Goal: Task Accomplishment & Management: Use online tool/utility

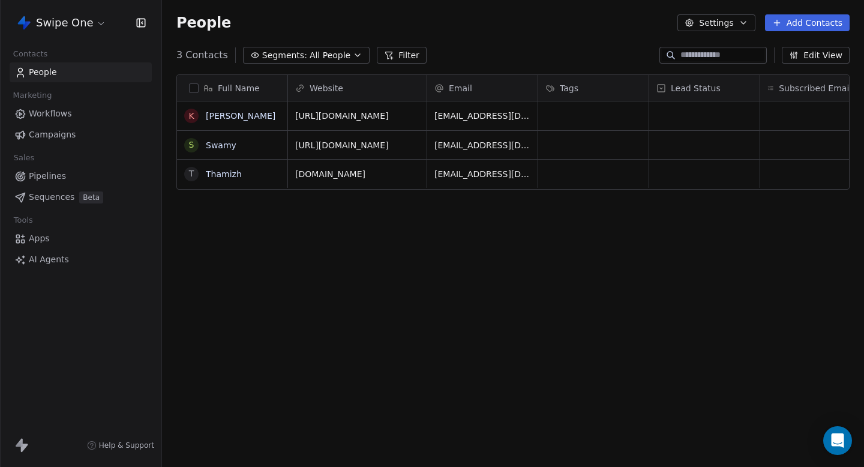
scroll to position [411, 702]
click at [50, 203] on link "Sequences Beta" at bounding box center [81, 197] width 142 height 20
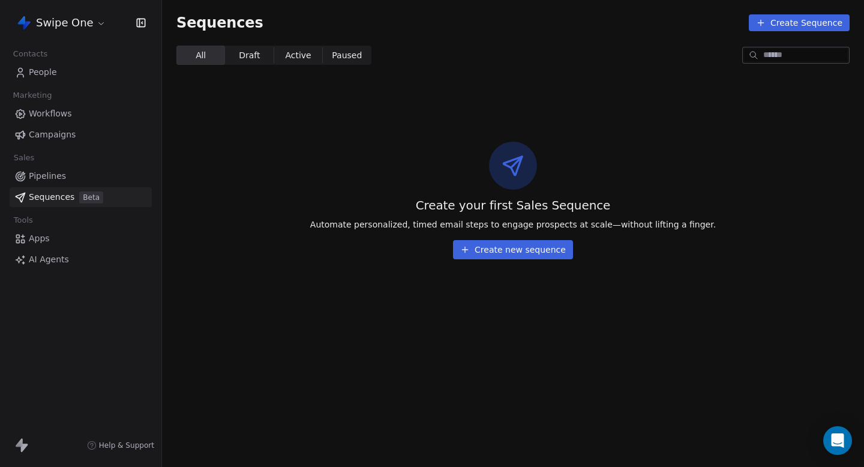
click at [58, 246] on link "Apps" at bounding box center [81, 239] width 142 height 20
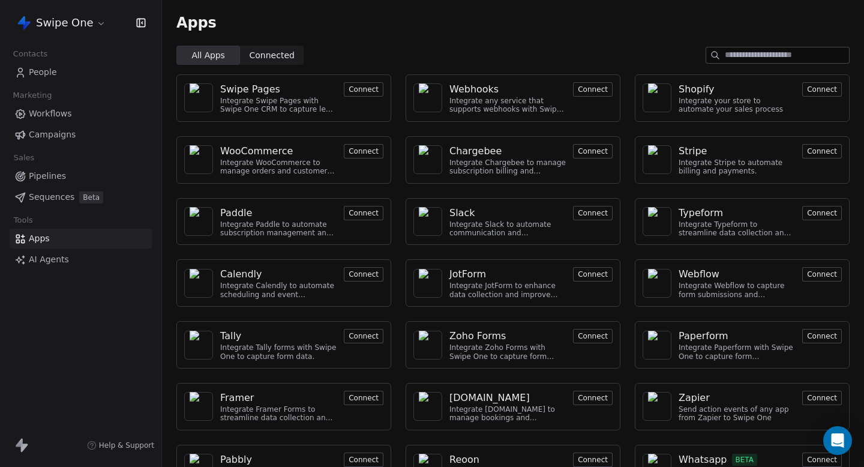
click at [77, 20] on html "Swipe One Contacts People Marketing Workflows Campaigns Sales Pipelines Sequenc…" at bounding box center [432, 233] width 864 height 467
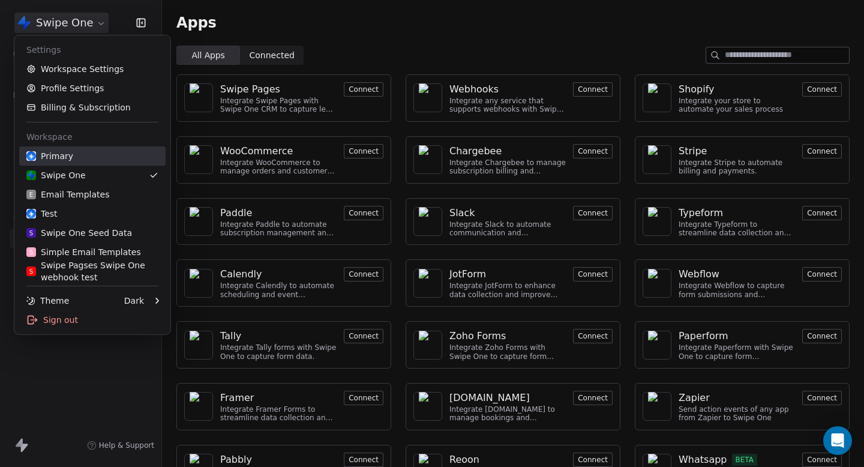
click at [64, 155] on div "Primary" at bounding box center [49, 156] width 47 height 12
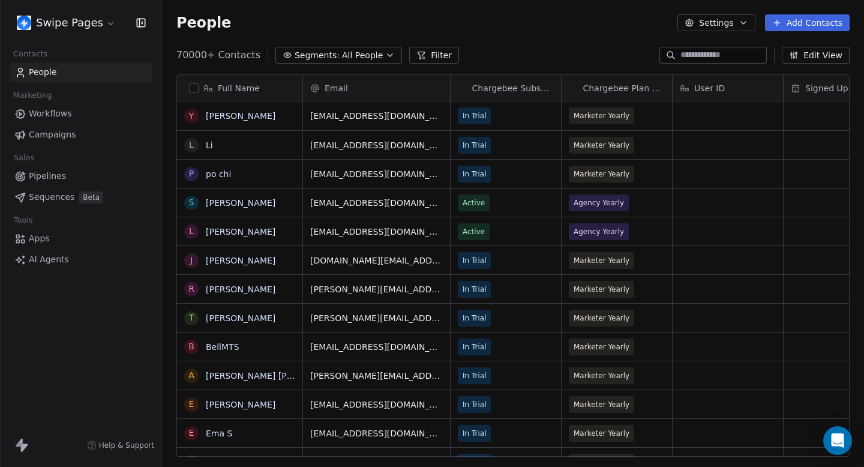
scroll to position [411, 702]
click at [48, 235] on span "Apps" at bounding box center [39, 238] width 21 height 13
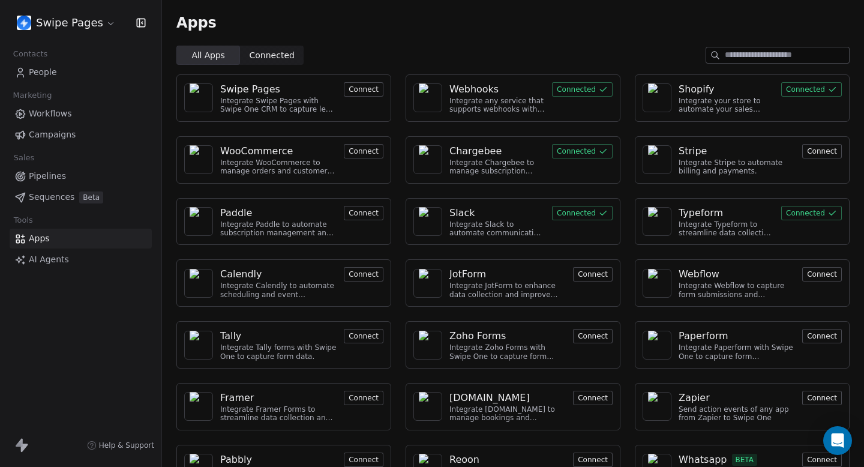
click at [574, 212] on button "Connected" at bounding box center [582, 213] width 61 height 14
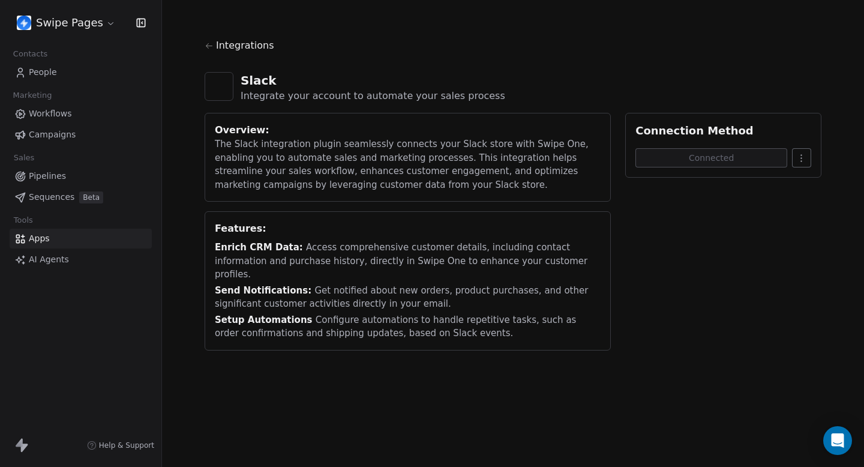
click at [810, 158] on html "Swipe Pages Contacts People Marketing Workflows Campaigns Sales Pipelines Seque…" at bounding box center [432, 233] width 864 height 467
click at [810, 187] on div "Disconnect" at bounding box center [819, 184] width 76 height 19
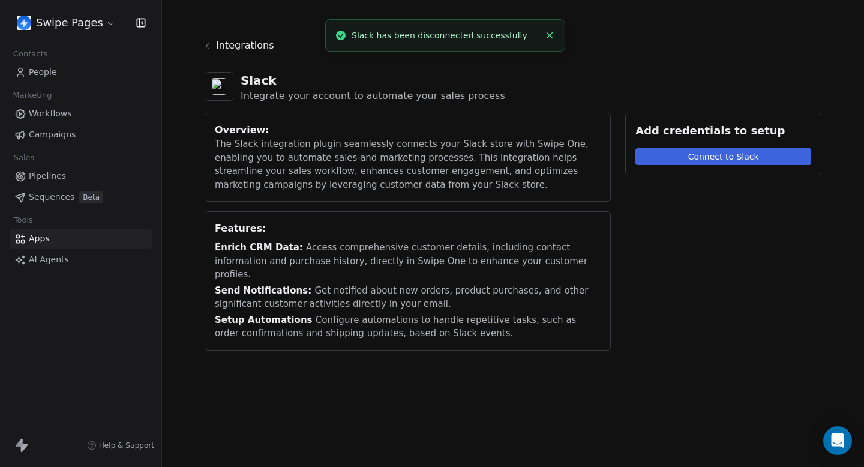
click at [756, 164] on button "Connect to Slack" at bounding box center [724, 156] width 176 height 17
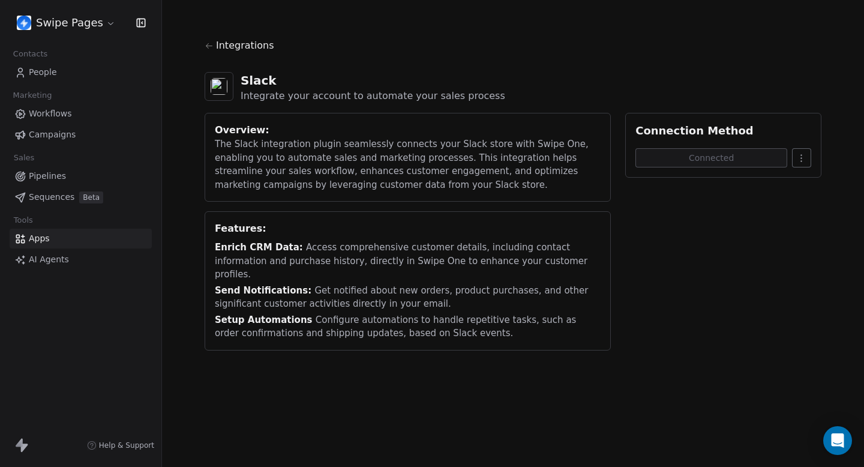
click at [76, 104] on link "Workflows" at bounding box center [81, 114] width 142 height 20
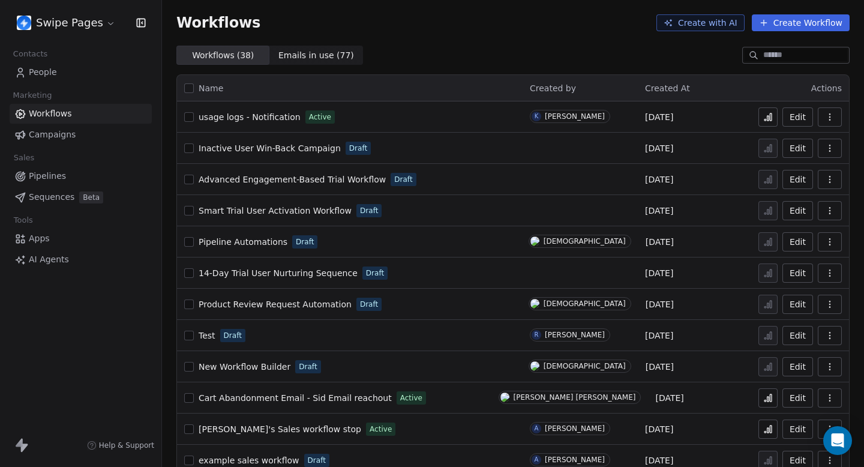
click at [801, 58] on input at bounding box center [805, 55] width 84 height 12
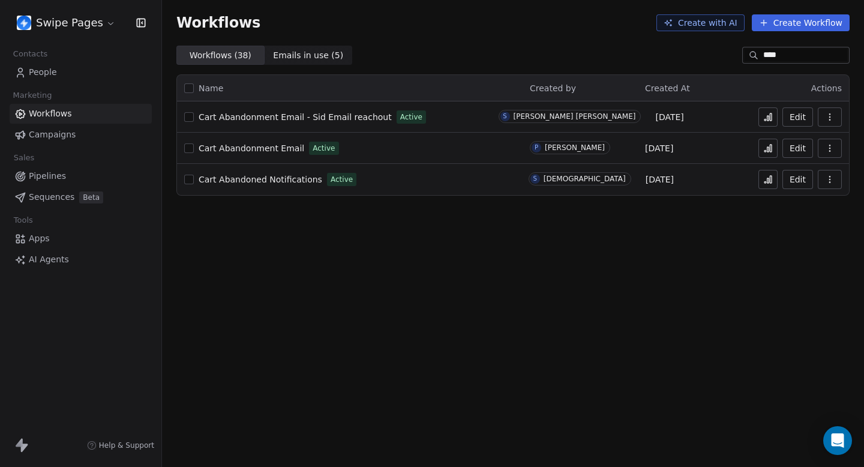
type input "****"
click at [286, 178] on span "Cart Abandoned Notifications" at bounding box center [261, 180] width 124 height 10
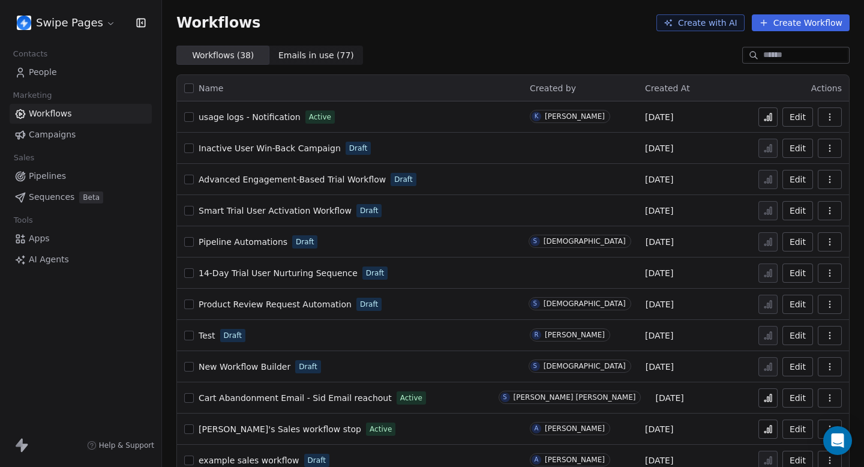
click at [800, 55] on input at bounding box center [805, 55] width 84 height 12
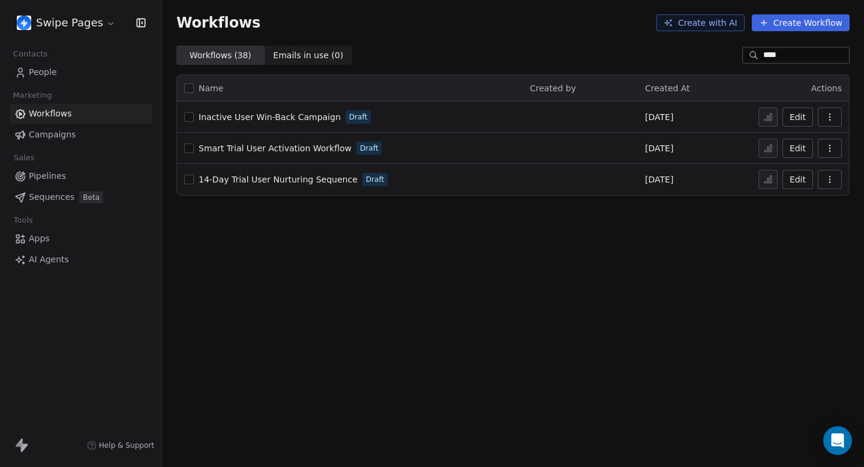
type input "*****"
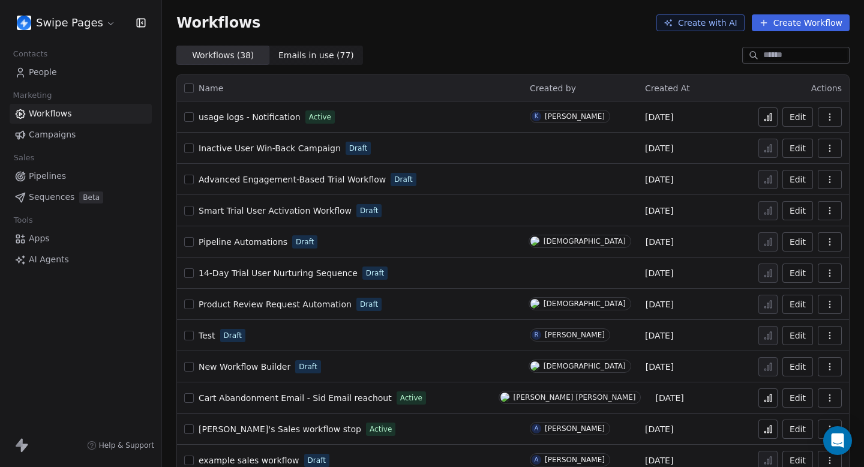
click at [266, 120] on span "usage logs - Notification" at bounding box center [250, 117] width 102 height 10
click at [794, 47] on div at bounding box center [795, 55] width 107 height 17
click at [794, 53] on input at bounding box center [805, 55] width 84 height 12
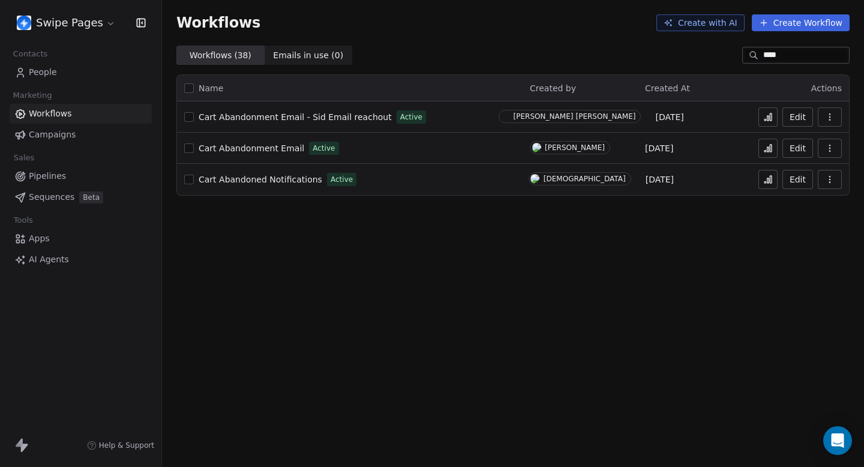
type input "****"
click at [255, 184] on link "Cart Abandoned Notifications" at bounding box center [261, 179] width 124 height 12
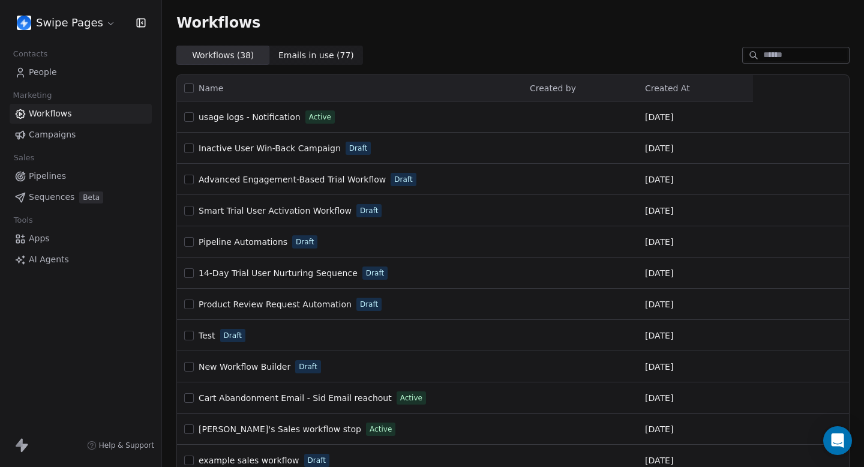
click at [816, 59] on input at bounding box center [805, 55] width 84 height 12
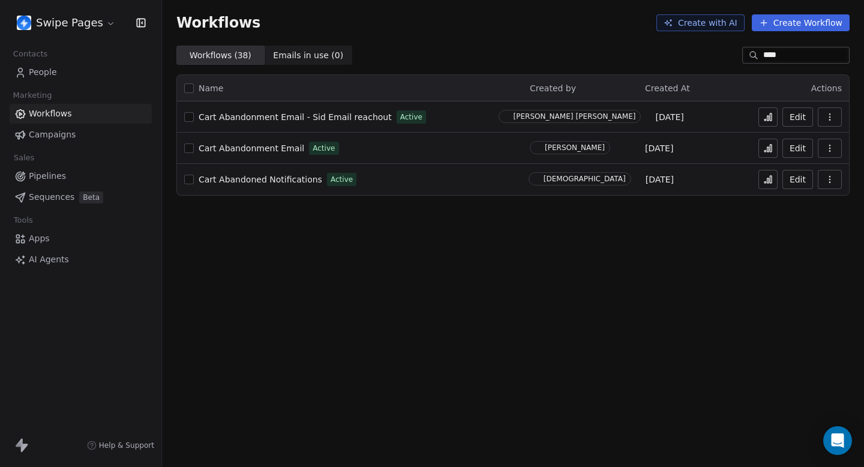
type input "****"
click at [833, 177] on icon "button" at bounding box center [830, 180] width 10 height 10
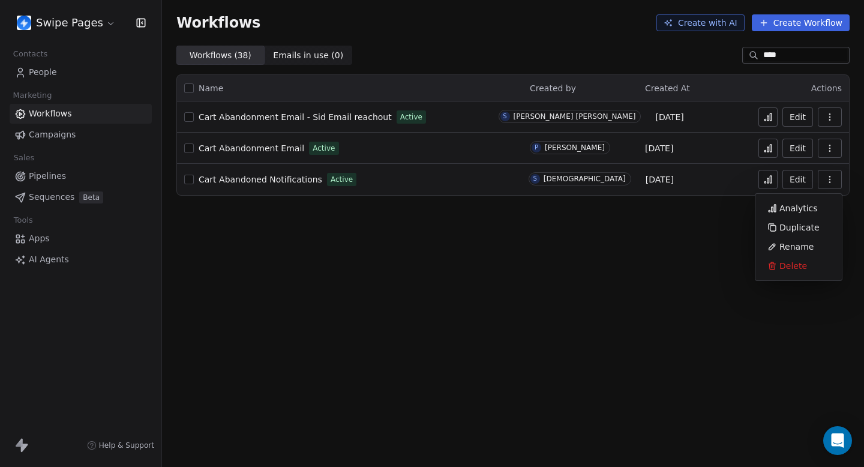
click at [776, 176] on button at bounding box center [768, 179] width 19 height 19
